Goal: Information Seeking & Learning: Compare options

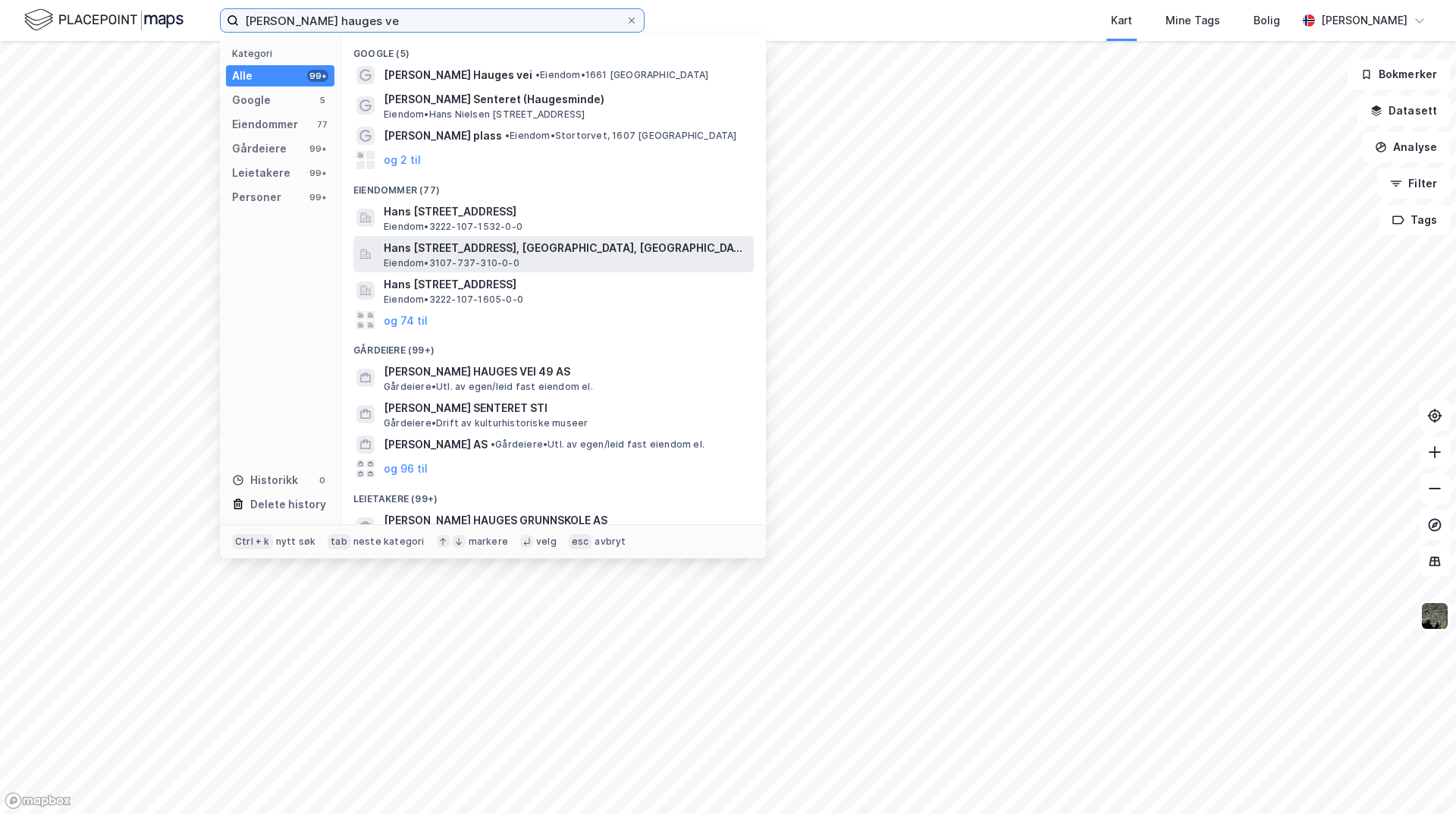
type input "[PERSON_NAME] hauges ve"
click at [565, 258] on div "Hans Nielsen [STREET_ADDRESS], ROLVSØY, FREDRIKSTAD Eiendom • 3107-737-310-0-0" at bounding box center [567, 254] width 367 height 31
